Goal: Task Accomplishment & Management: Manage account settings

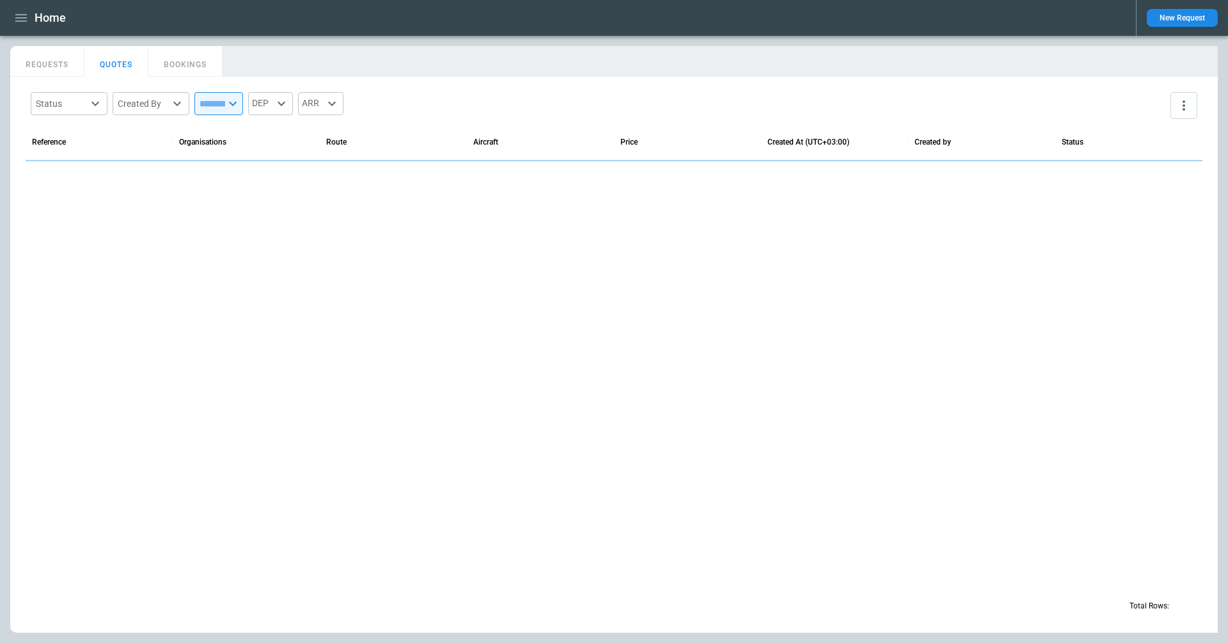
click at [26, 23] on icon "button" at bounding box center [20, 17] width 15 height 15
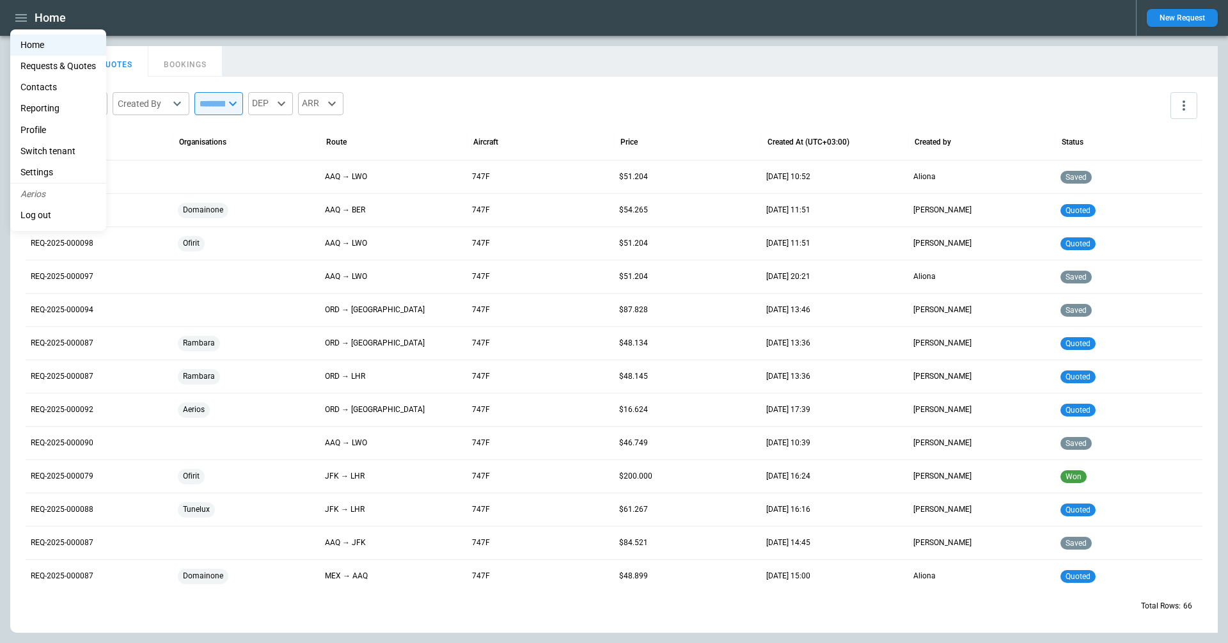
click at [40, 155] on li "Switch tenant" at bounding box center [58, 151] width 96 height 21
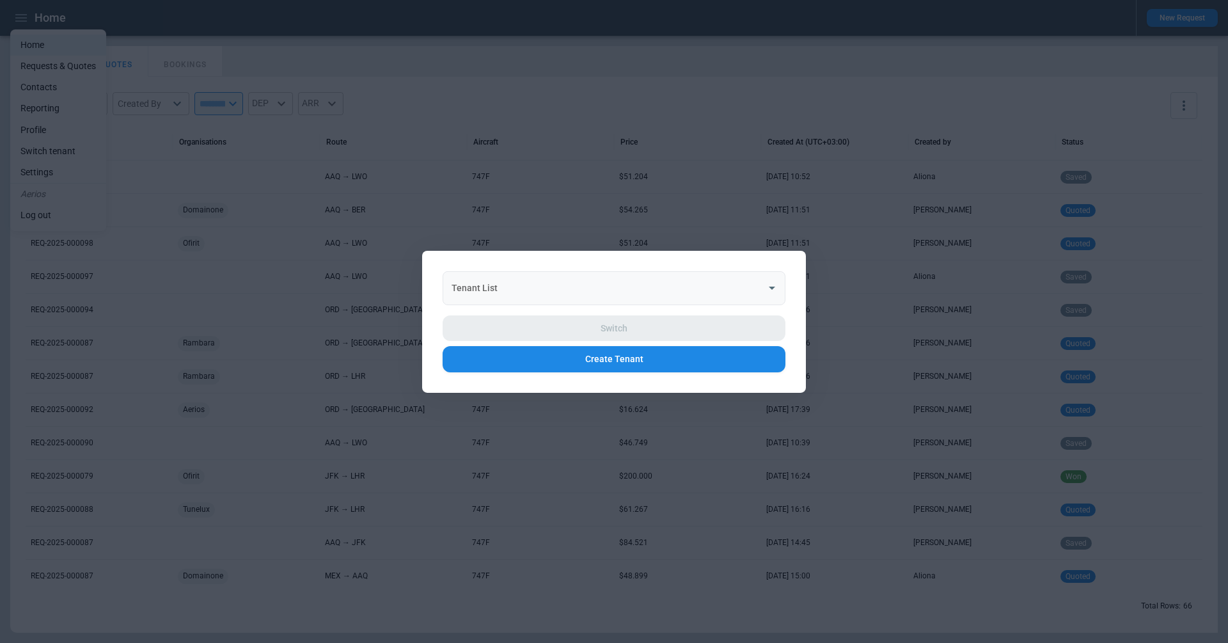
click at [547, 279] on input "Tenant List" at bounding box center [604, 287] width 312 height 22
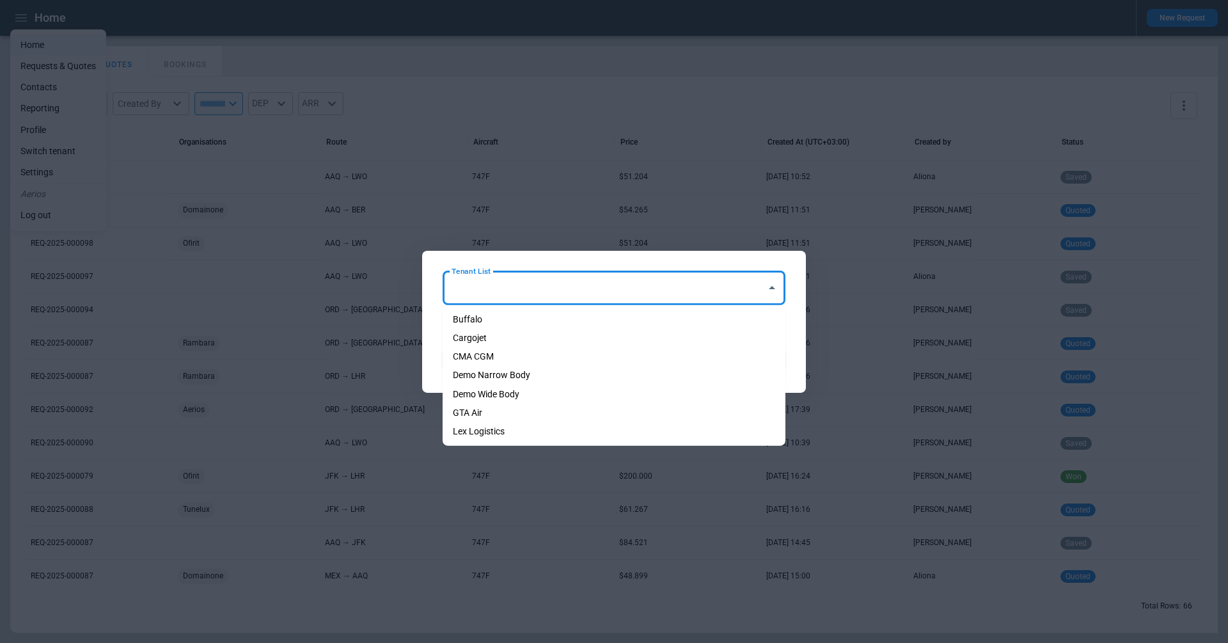
click at [516, 337] on li "Cargojet" at bounding box center [614, 338] width 343 height 19
type input "********"
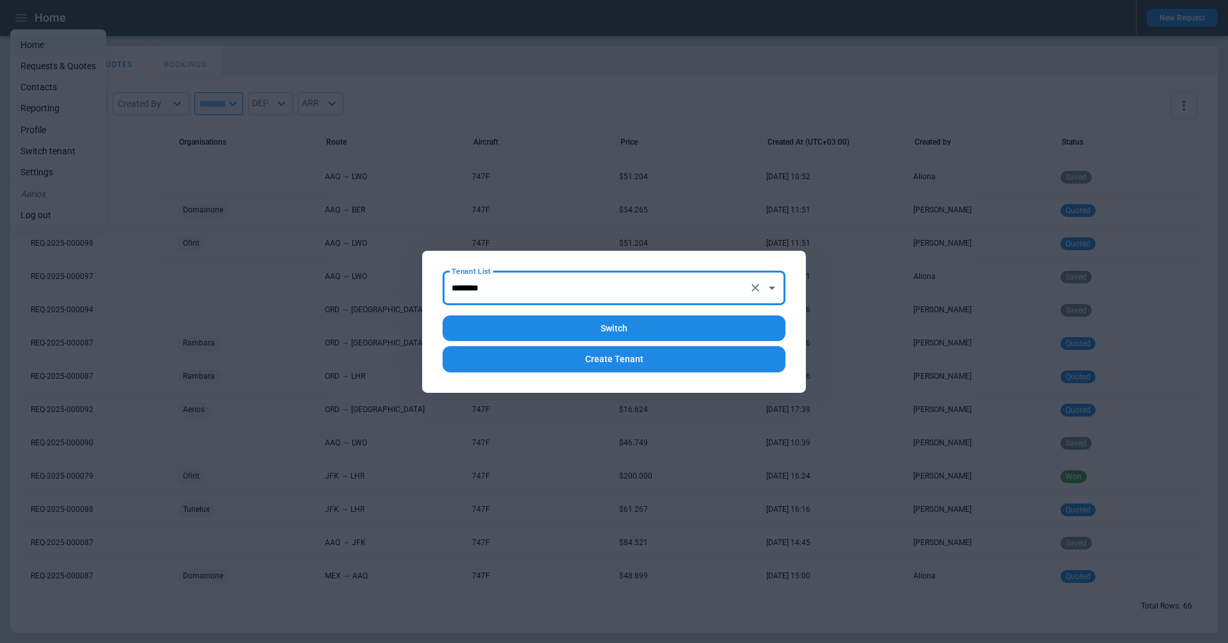
click at [549, 333] on button "Switch" at bounding box center [614, 328] width 343 height 26
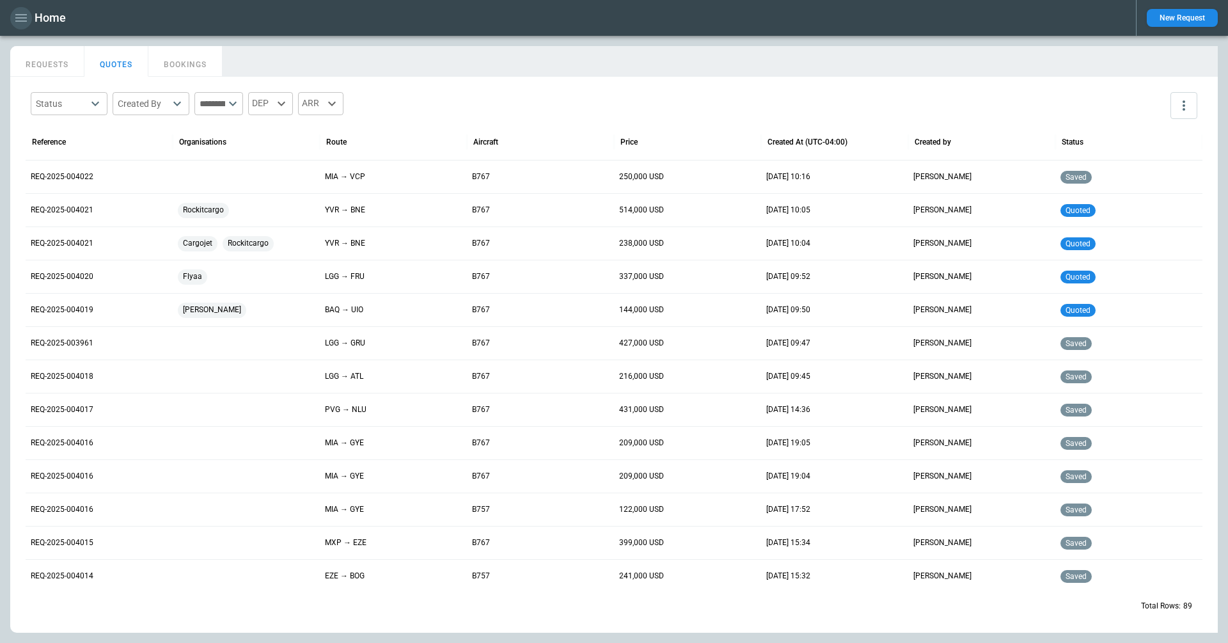
click at [21, 21] on icon "button" at bounding box center [21, 18] width 12 height 8
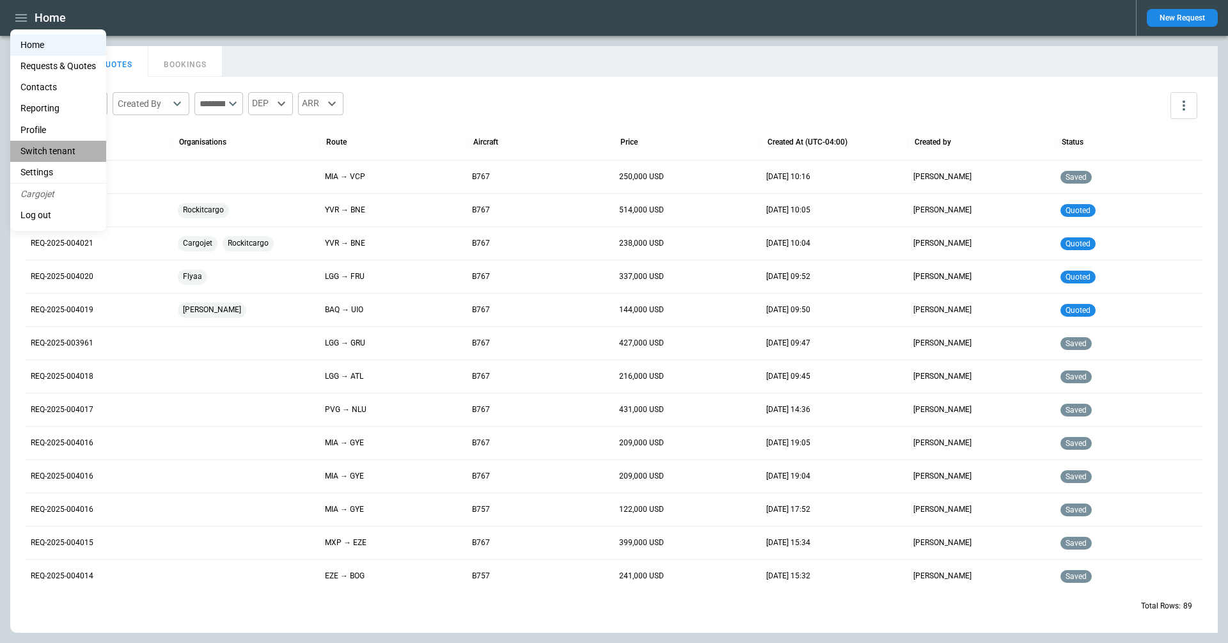
click at [76, 146] on li "Switch tenant" at bounding box center [58, 151] width 96 height 21
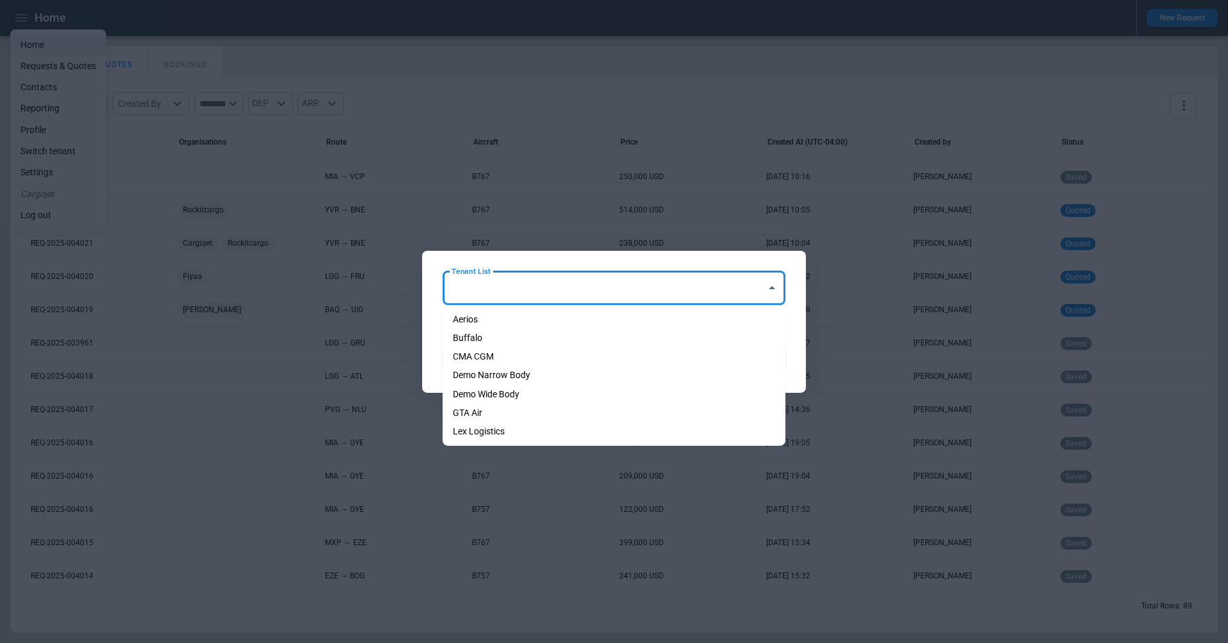
click at [639, 288] on input "Tenant List" at bounding box center [604, 287] width 312 height 22
click at [625, 320] on li "Aerios" at bounding box center [614, 319] width 343 height 19
type input "******"
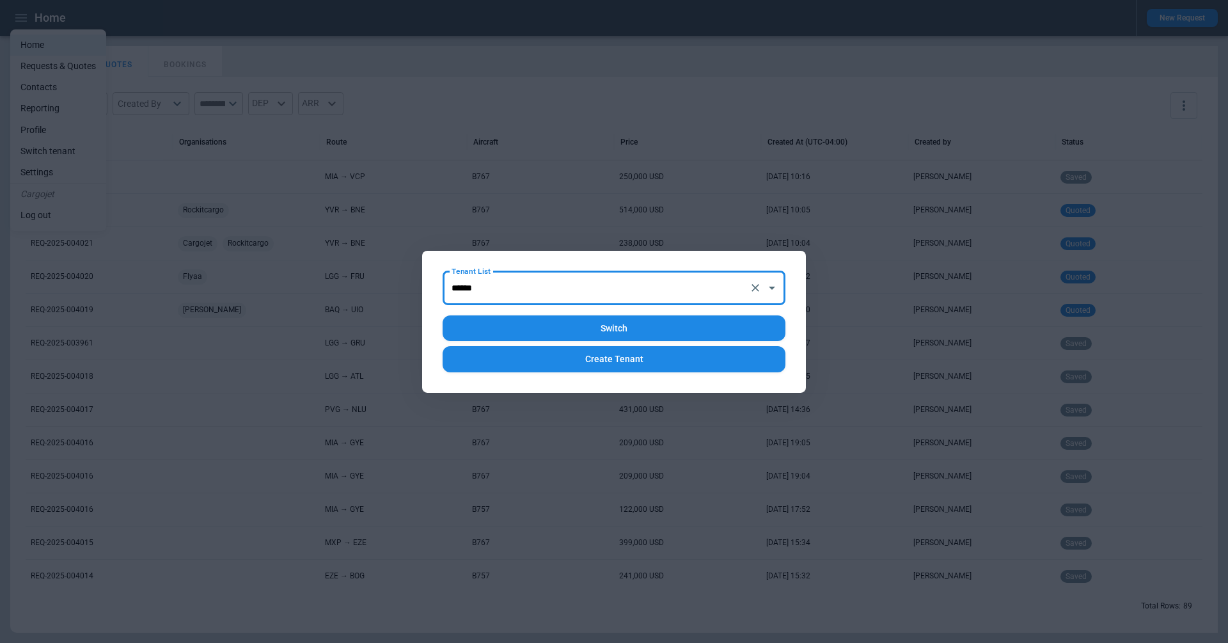
click at [619, 325] on button "Switch" at bounding box center [614, 328] width 343 height 26
